Goal: Download file/media

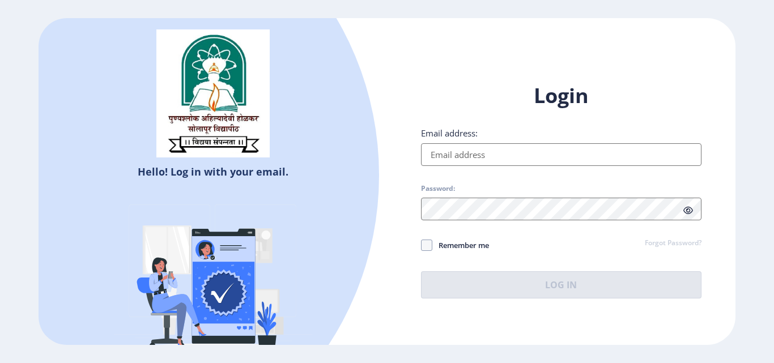
click at [461, 152] on input "Email address:" at bounding box center [561, 154] width 281 height 23
type input "[EMAIL_ADDRESS][DOMAIN_NAME]"
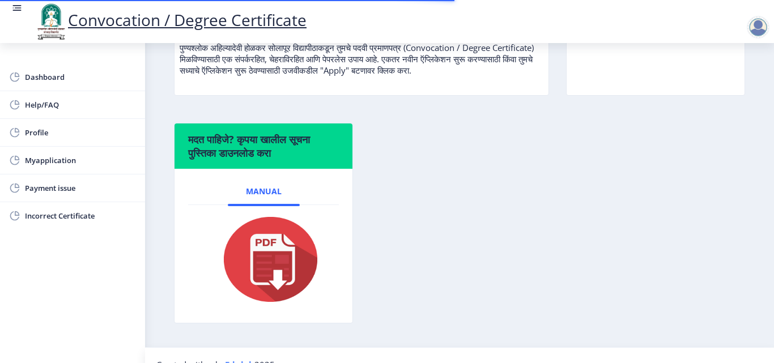
scroll to position [170, 0]
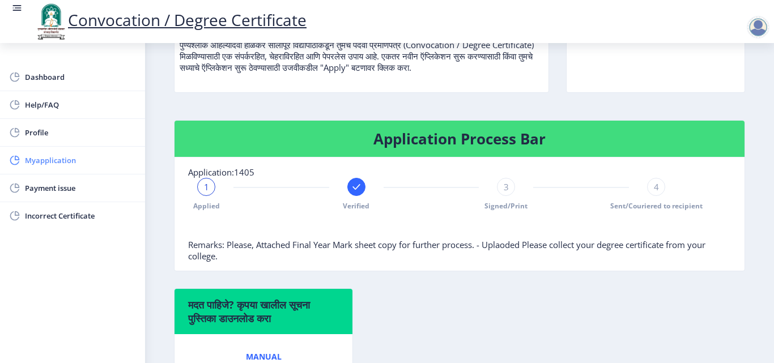
click at [43, 161] on span "Myapplication" at bounding box center [80, 161] width 111 height 14
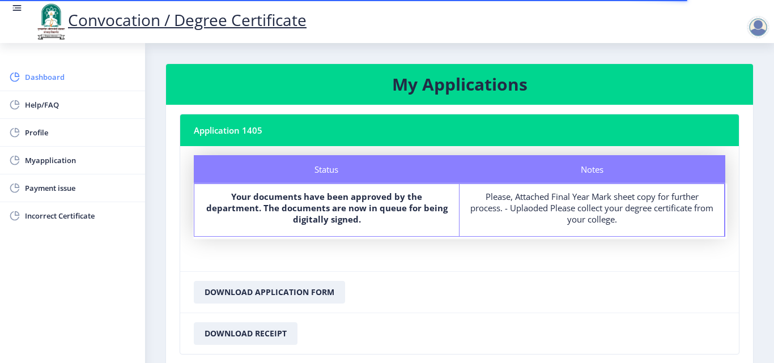
click at [48, 75] on span "Dashboard" at bounding box center [80, 77] width 111 height 14
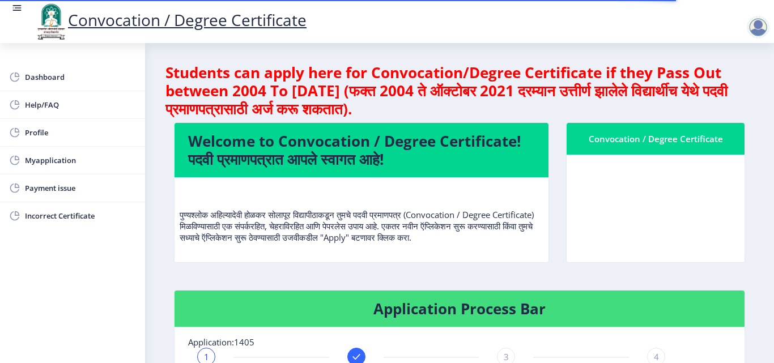
scroll to position [227, 0]
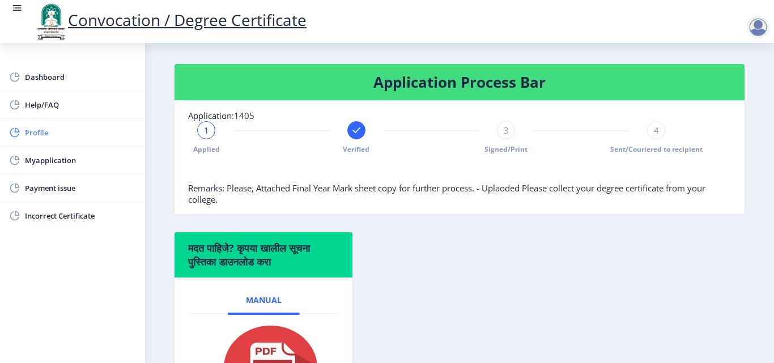
click at [48, 129] on span "Profile" at bounding box center [80, 133] width 111 height 14
select select
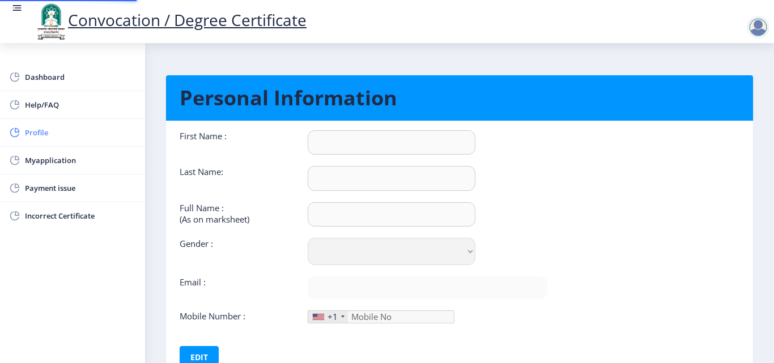
type input "[PERSON_NAME]"
type input "PHORAS"
type input "PHORAS [PERSON_NAME]"
select select "[DEMOGRAPHIC_DATA]"
type input "[EMAIL_ADDRESS][DOMAIN_NAME]"
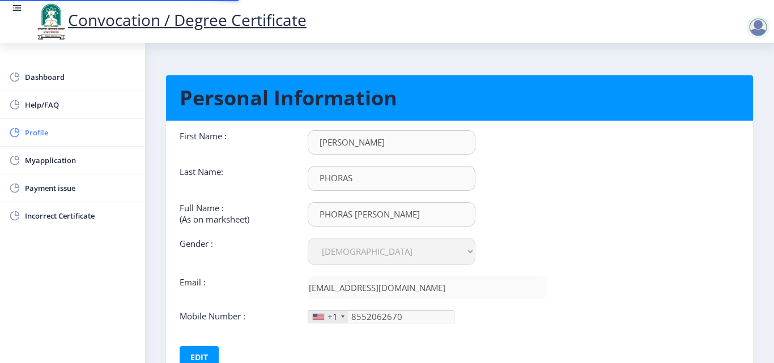
type input "[PHONE_NUMBER]"
click at [37, 78] on span "Dashboard" at bounding box center [80, 77] width 111 height 14
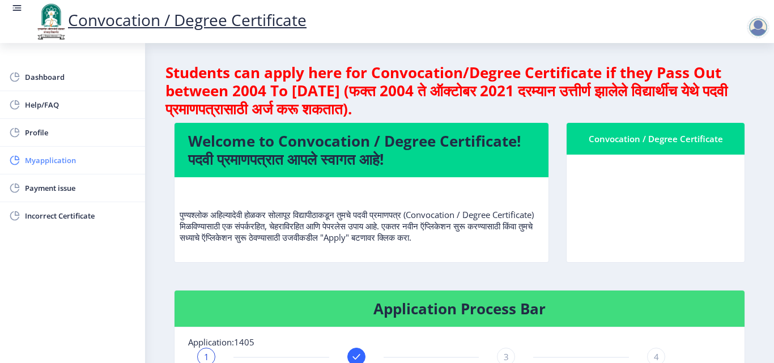
click at [44, 154] on span "Myapplication" at bounding box center [80, 161] width 111 height 14
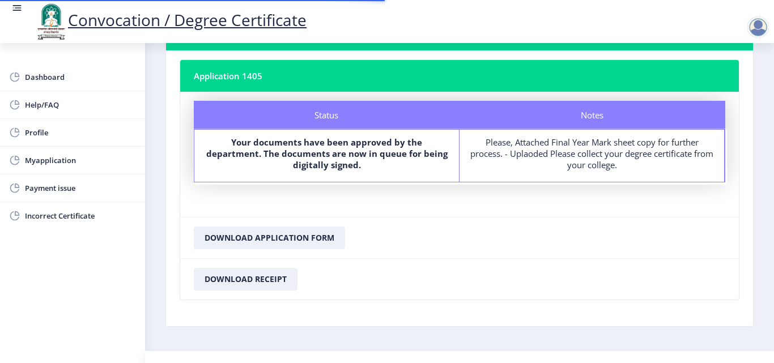
scroll to position [77, 0]
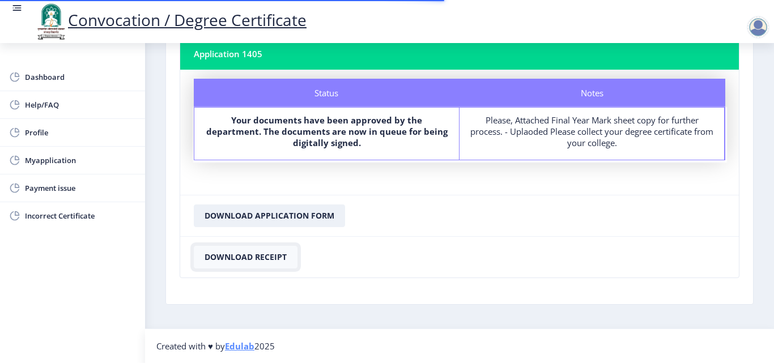
click at [253, 260] on button "Download Receipt" at bounding box center [246, 257] width 104 height 23
click at [304, 217] on button "Download Application Form" at bounding box center [269, 216] width 151 height 23
click at [274, 217] on button "Download Application Form" at bounding box center [269, 216] width 151 height 23
click at [255, 219] on button "Download Application Form" at bounding box center [269, 216] width 151 height 23
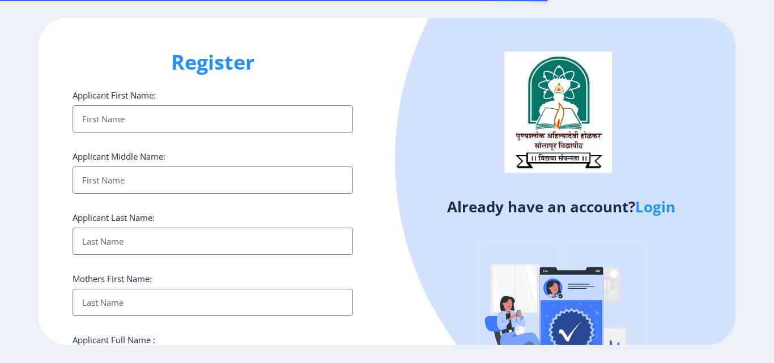
select select
